Goal: Information Seeking & Learning: Check status

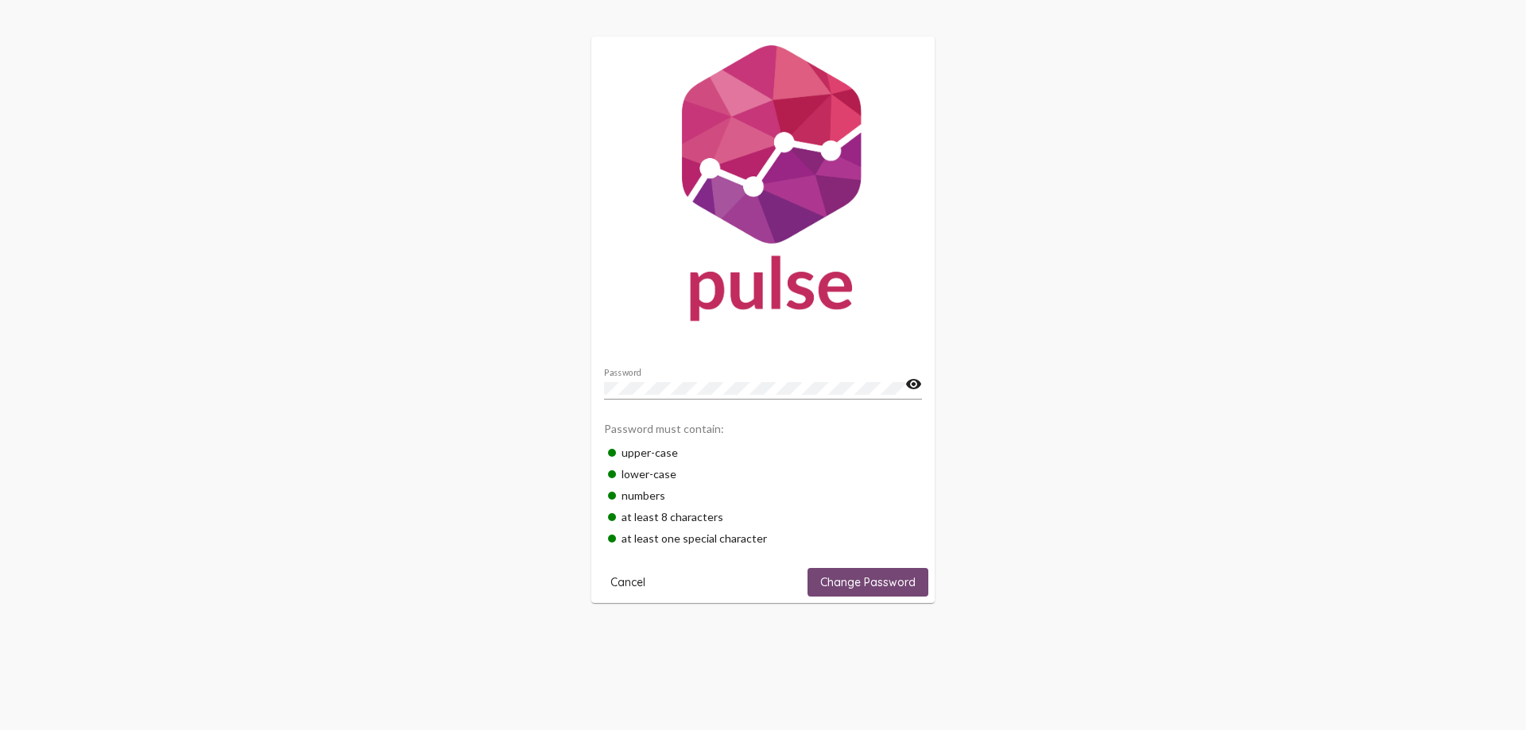
drag, startPoint x: 881, startPoint y: 581, endPoint x: 884, endPoint y: 559, distance: 21.6
click at [880, 581] on span "Change Password" at bounding box center [867, 582] width 95 height 14
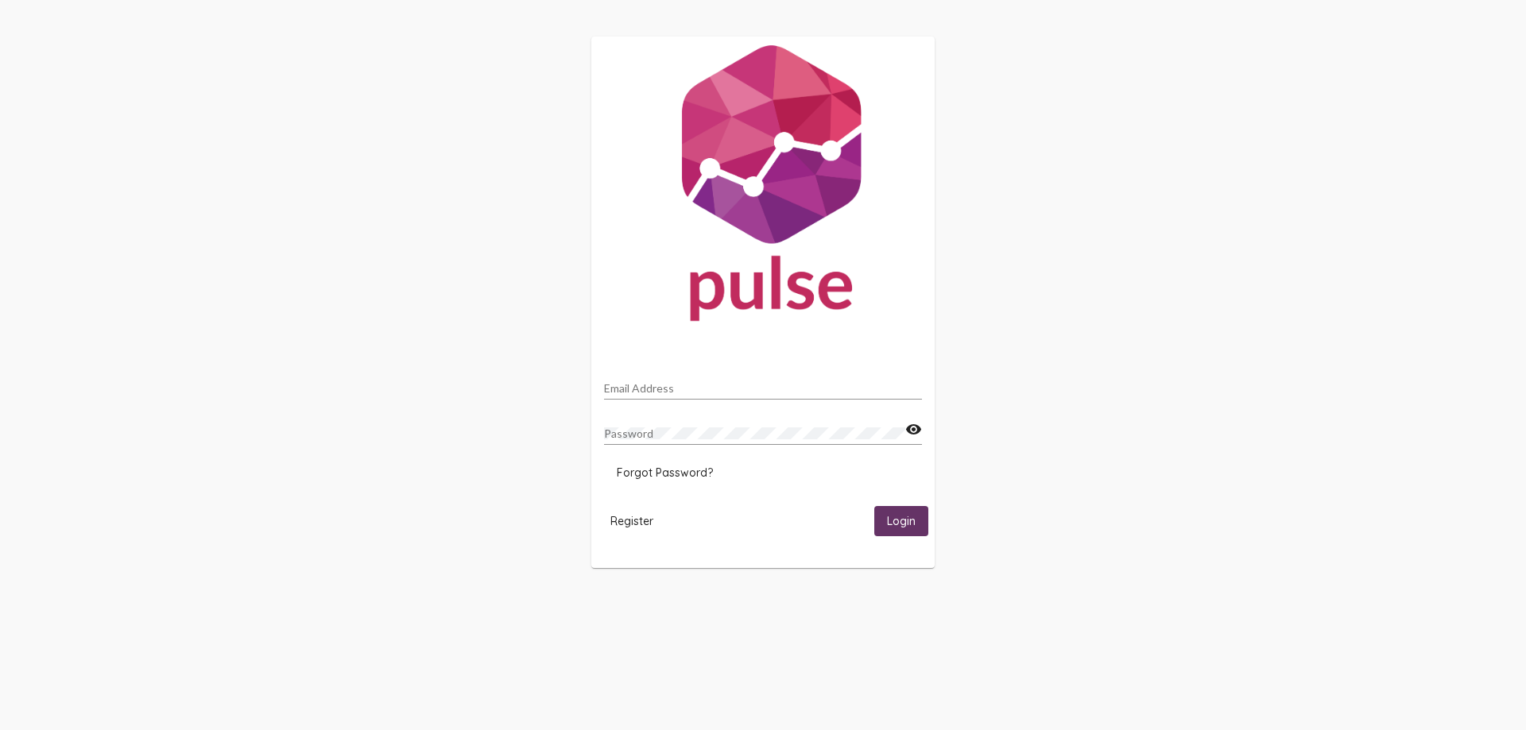
type input "[EMAIL_ADDRESS][DOMAIN_NAME]"
click at [905, 528] on span "Login" at bounding box center [901, 522] width 29 height 14
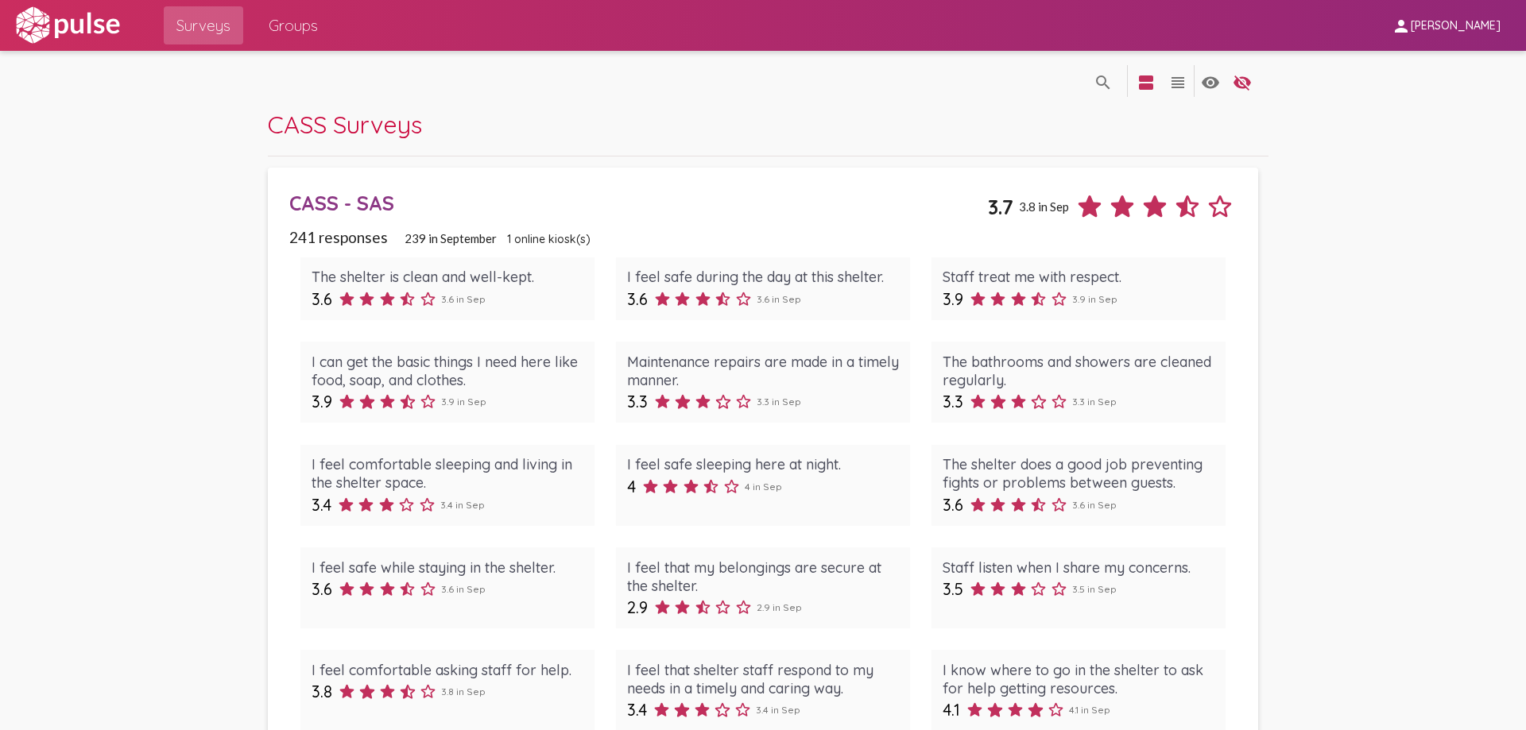
click at [406, 300] on icon at bounding box center [408, 299] width 14 height 14
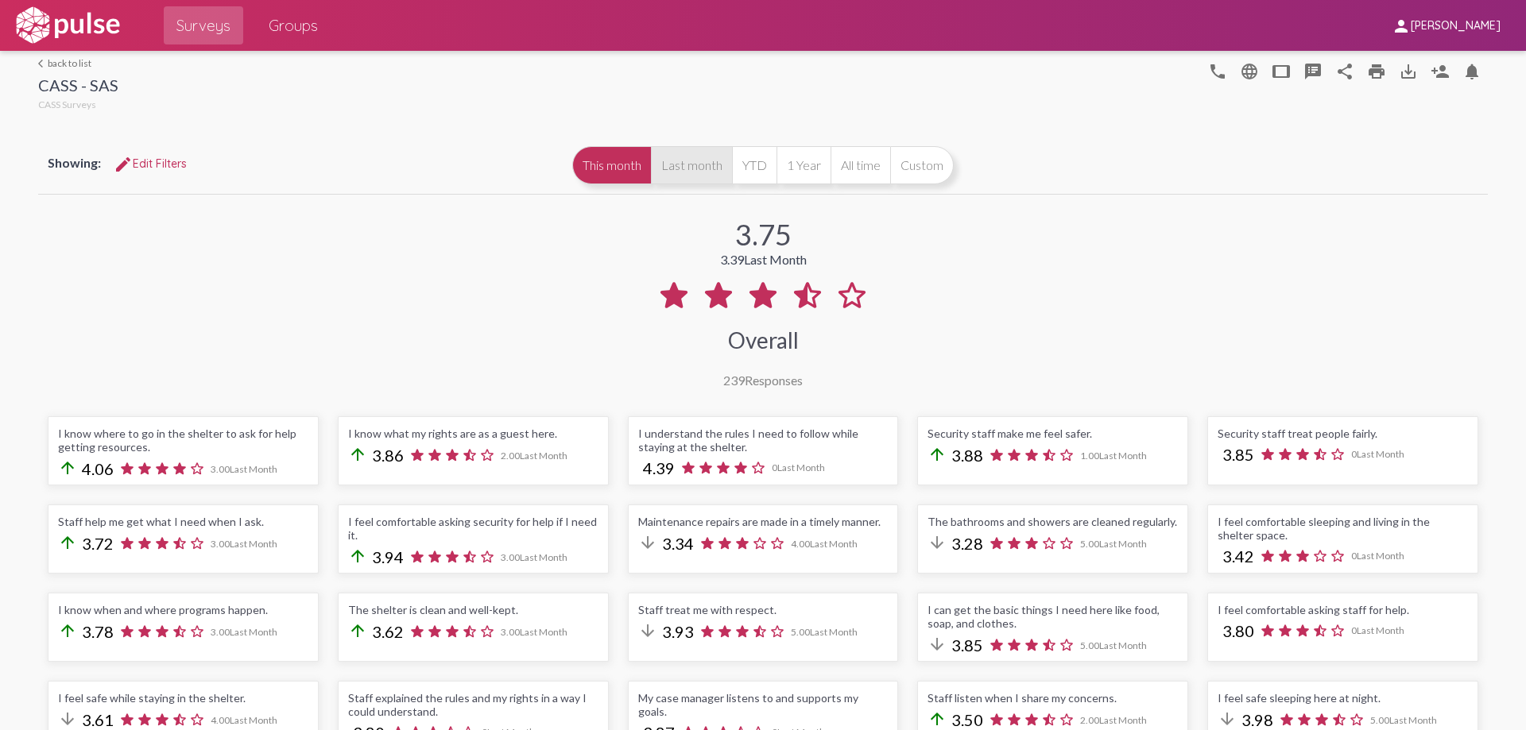
click at [695, 172] on button "Last month" at bounding box center [691, 165] width 81 height 38
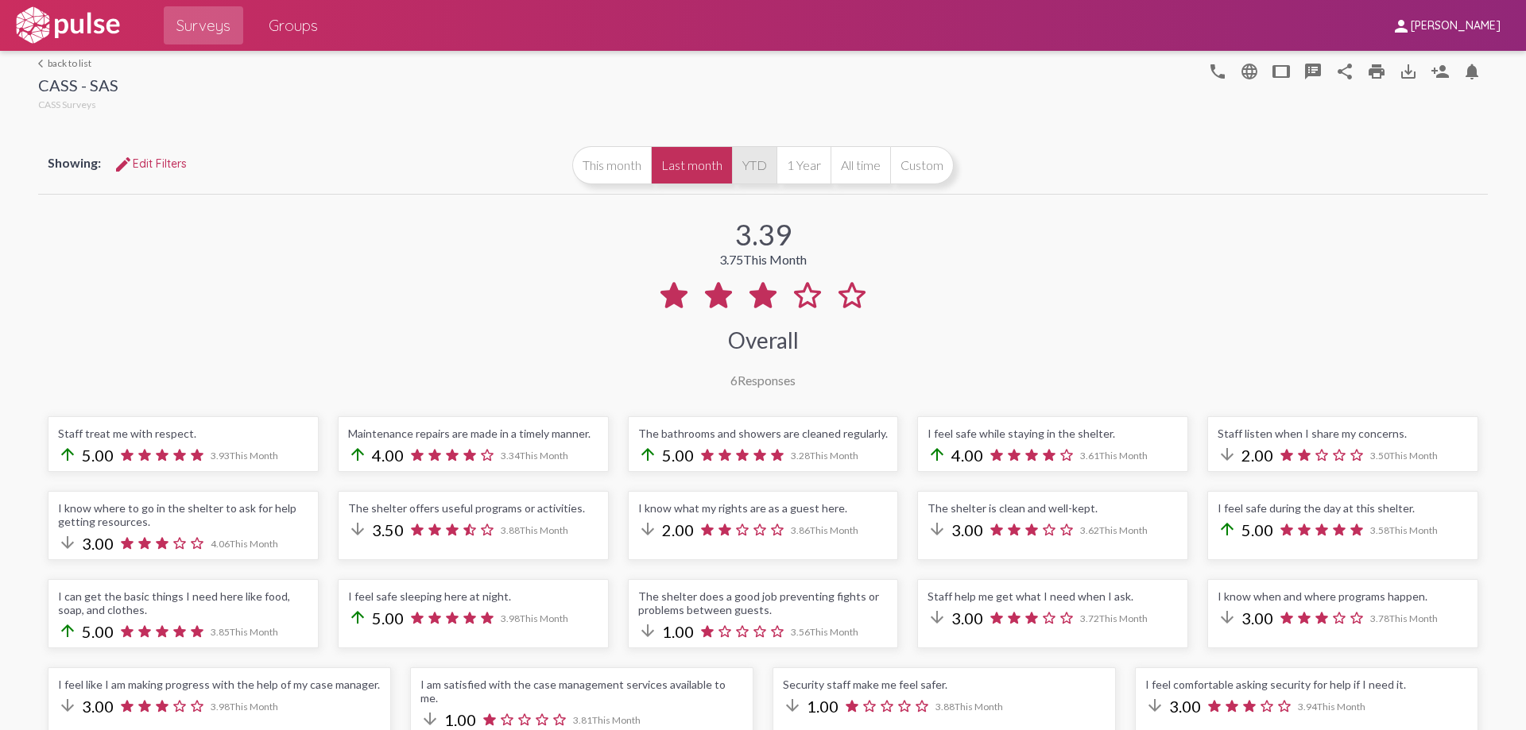
click at [742, 168] on button "YTD" at bounding box center [754, 165] width 45 height 38
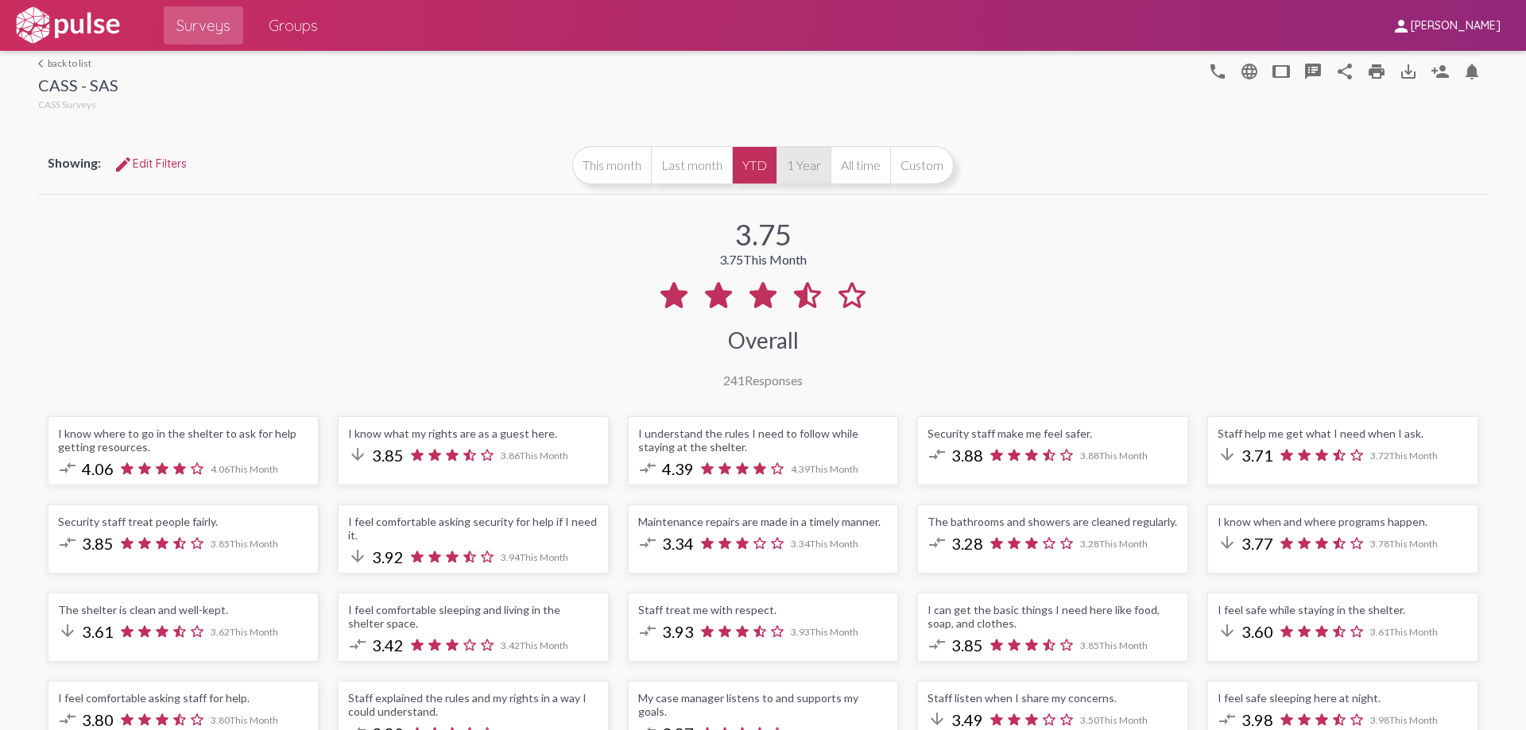
click at [796, 168] on button "1 Year" at bounding box center [803, 165] width 54 height 38
click at [846, 171] on button "All time" at bounding box center [860, 165] width 60 height 38
click at [799, 170] on button "1 Year" at bounding box center [803, 165] width 54 height 38
click at [748, 165] on button "YTD" at bounding box center [754, 165] width 45 height 38
click at [704, 165] on button "Last month" at bounding box center [691, 165] width 81 height 38
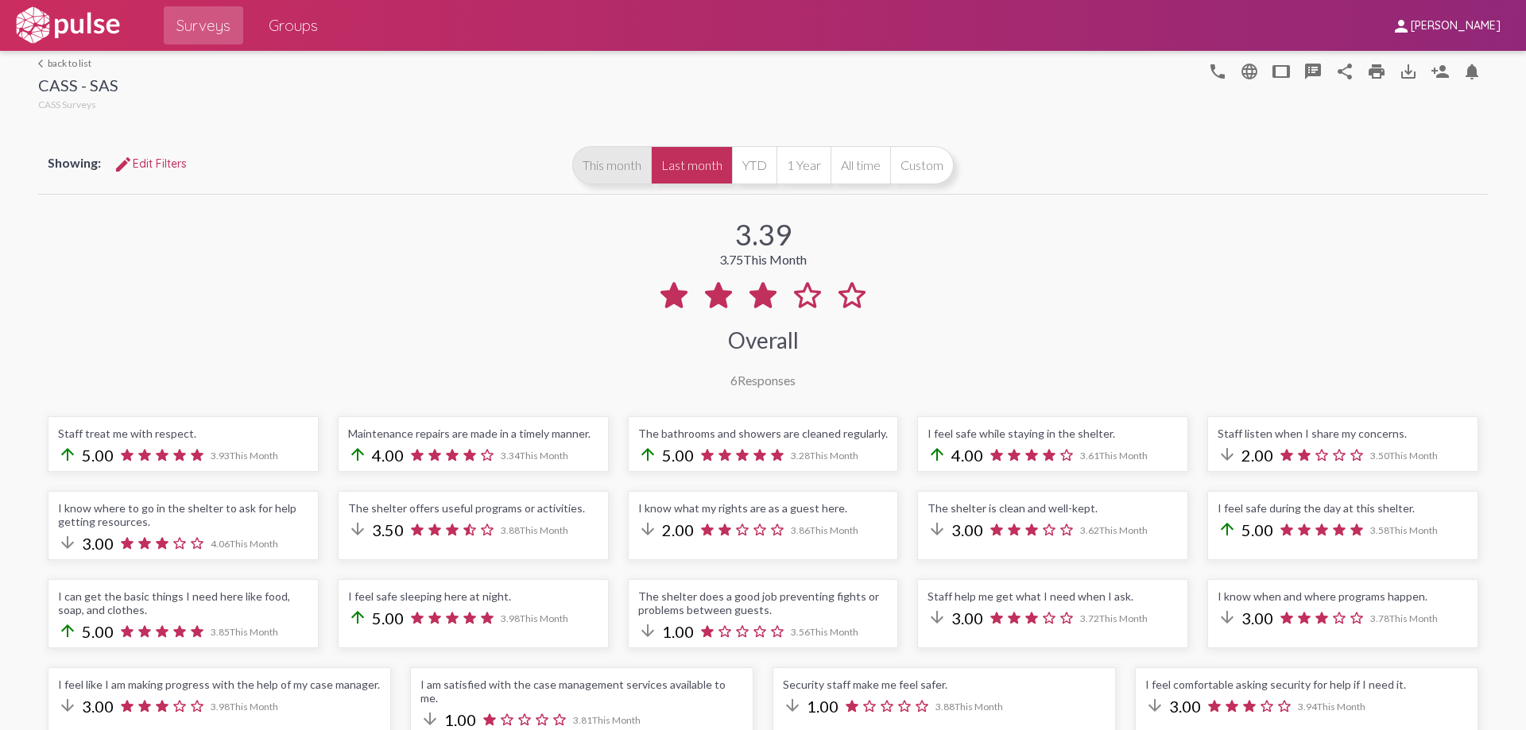
click at [590, 169] on button "This month" at bounding box center [611, 165] width 79 height 38
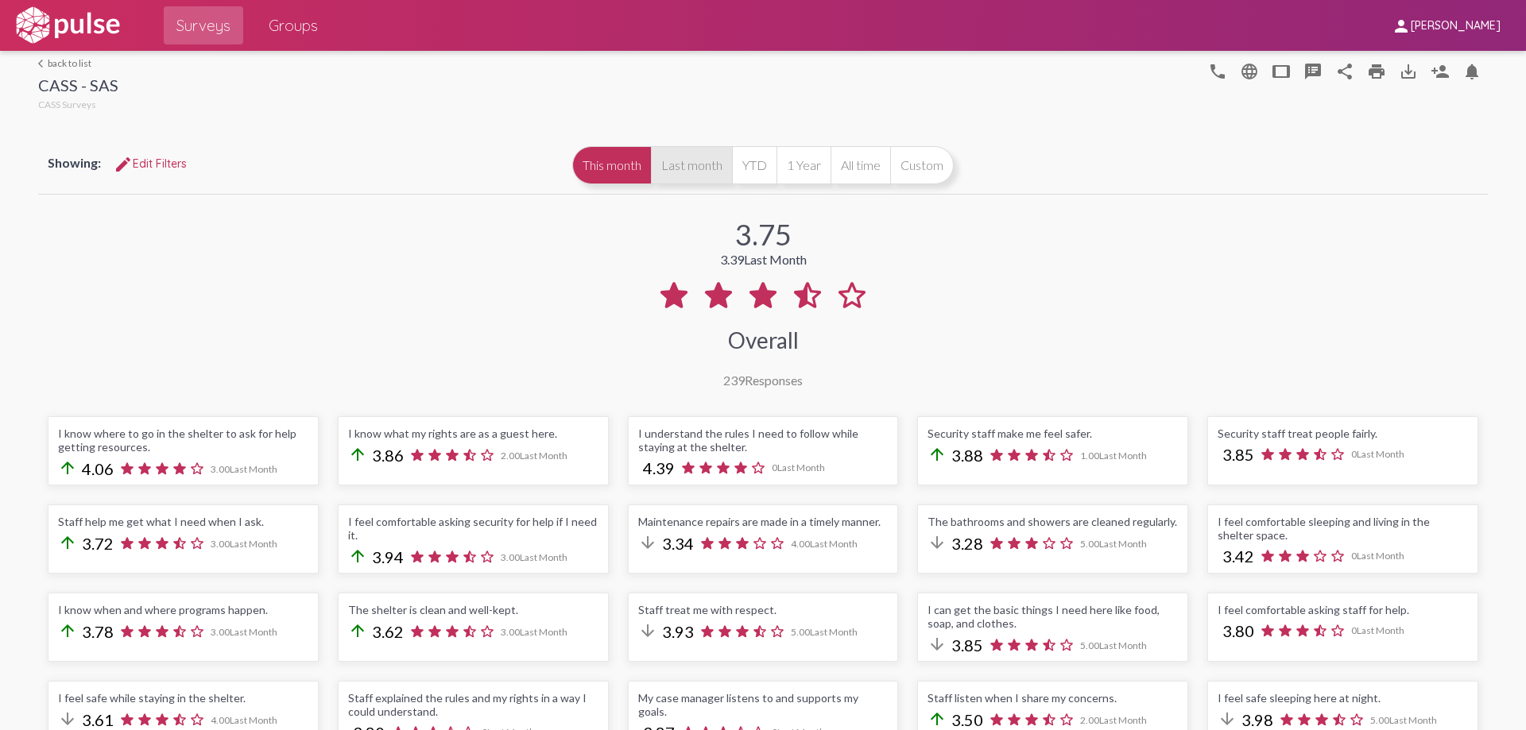
click at [660, 168] on button "Last month" at bounding box center [691, 165] width 81 height 38
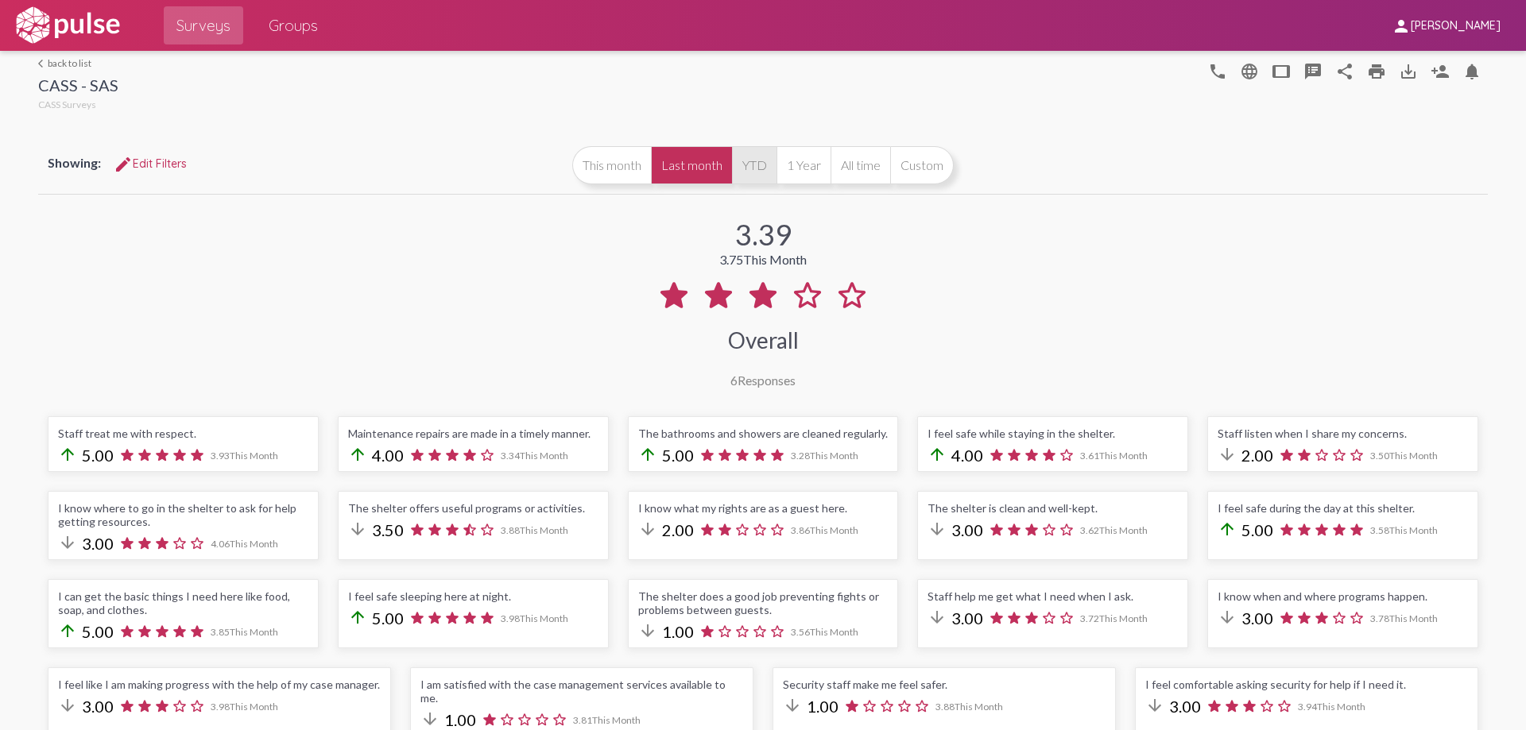
click at [746, 168] on button "YTD" at bounding box center [754, 165] width 45 height 38
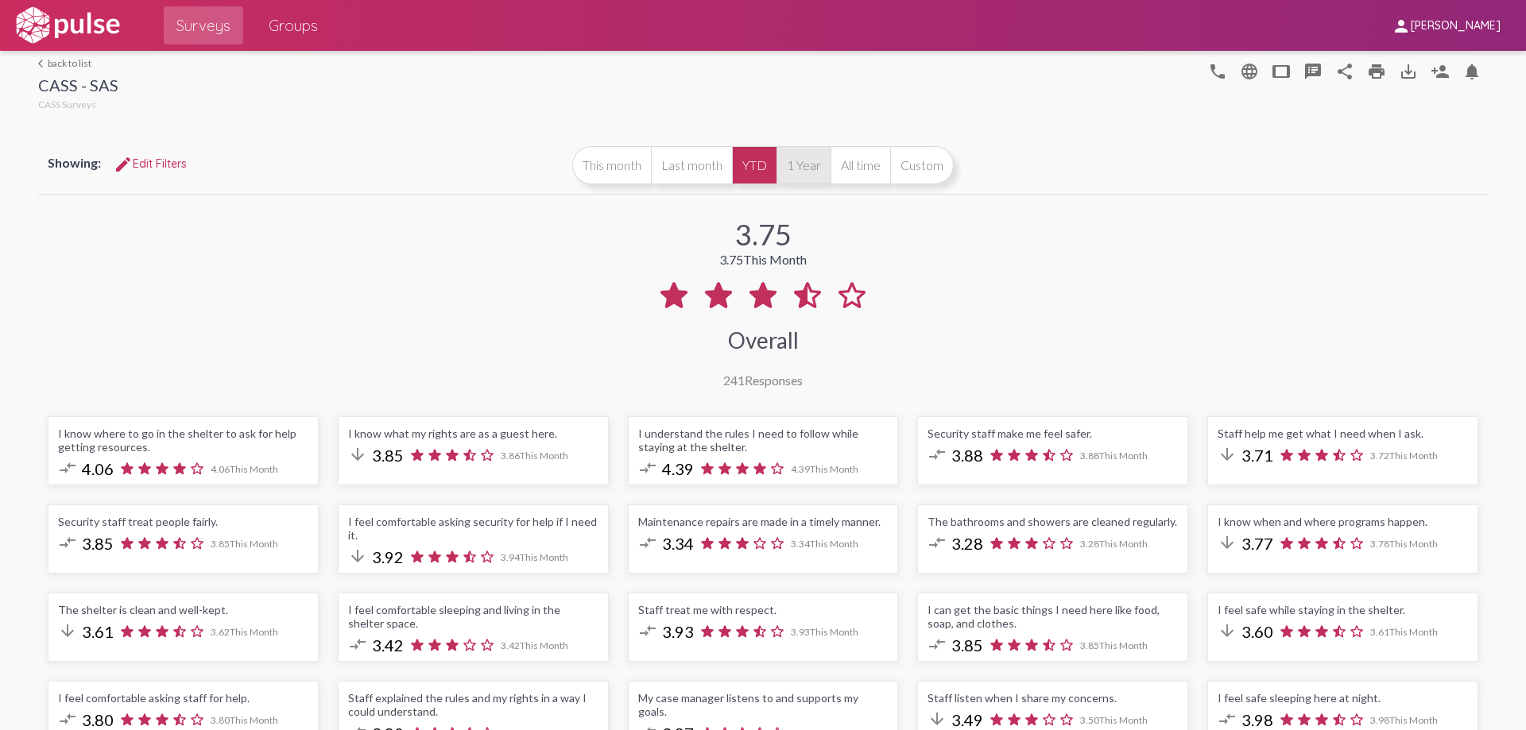
click at [803, 169] on button "1 Year" at bounding box center [803, 165] width 54 height 38
click at [864, 170] on button "All time" at bounding box center [860, 165] width 60 height 38
click at [911, 171] on button "Custom" at bounding box center [922, 165] width 64 height 38
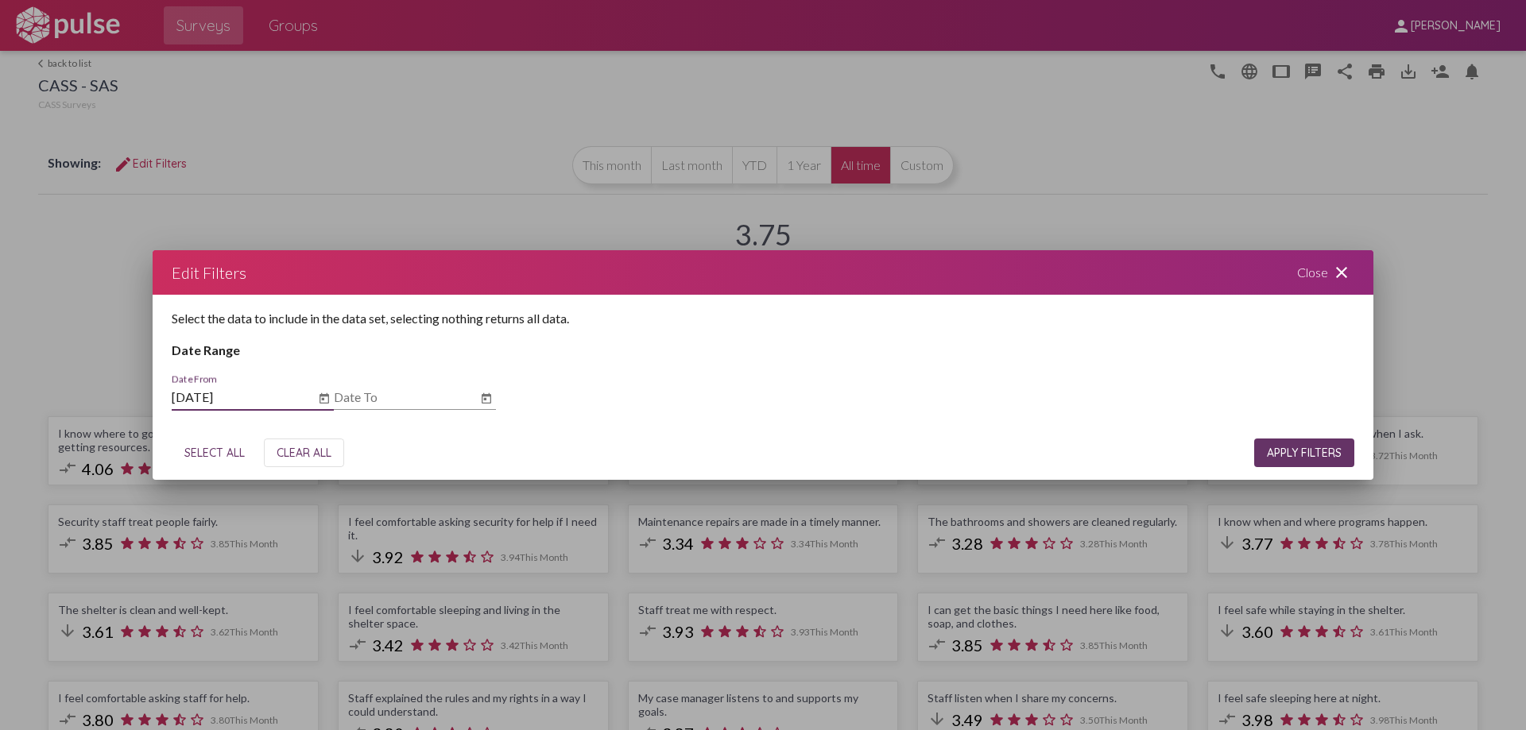
type input "[DATE]"
click at [1300, 452] on span "APPLY FILTERS" at bounding box center [1304, 453] width 75 height 14
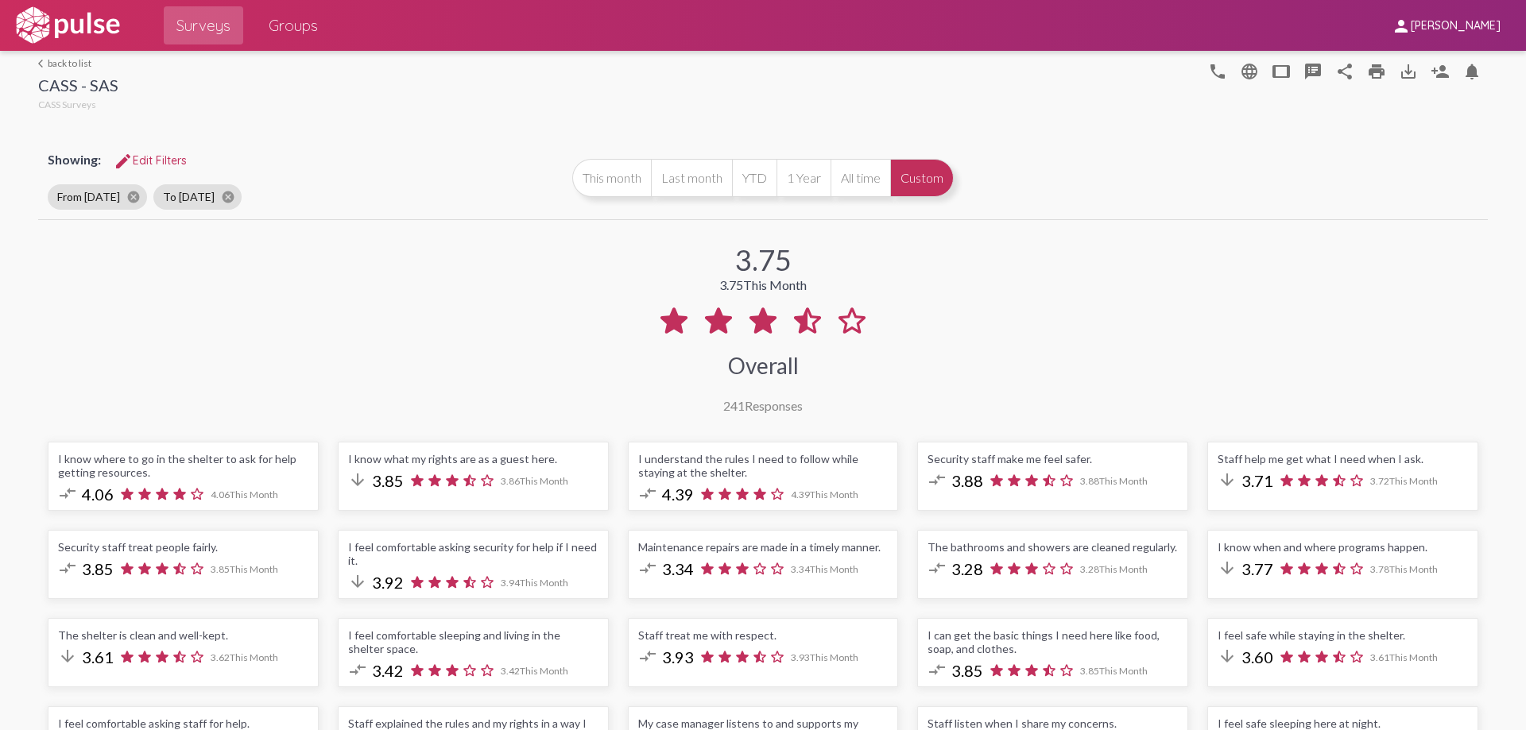
click at [638, 496] on mat-icon "compare_arrows" at bounding box center [647, 493] width 19 height 19
click at [920, 479] on div "Security staff make me feel safer. compare_arrows 3.88 3.88 This Month" at bounding box center [1052, 476] width 271 height 69
